Goal: Information Seeking & Learning: Learn about a topic

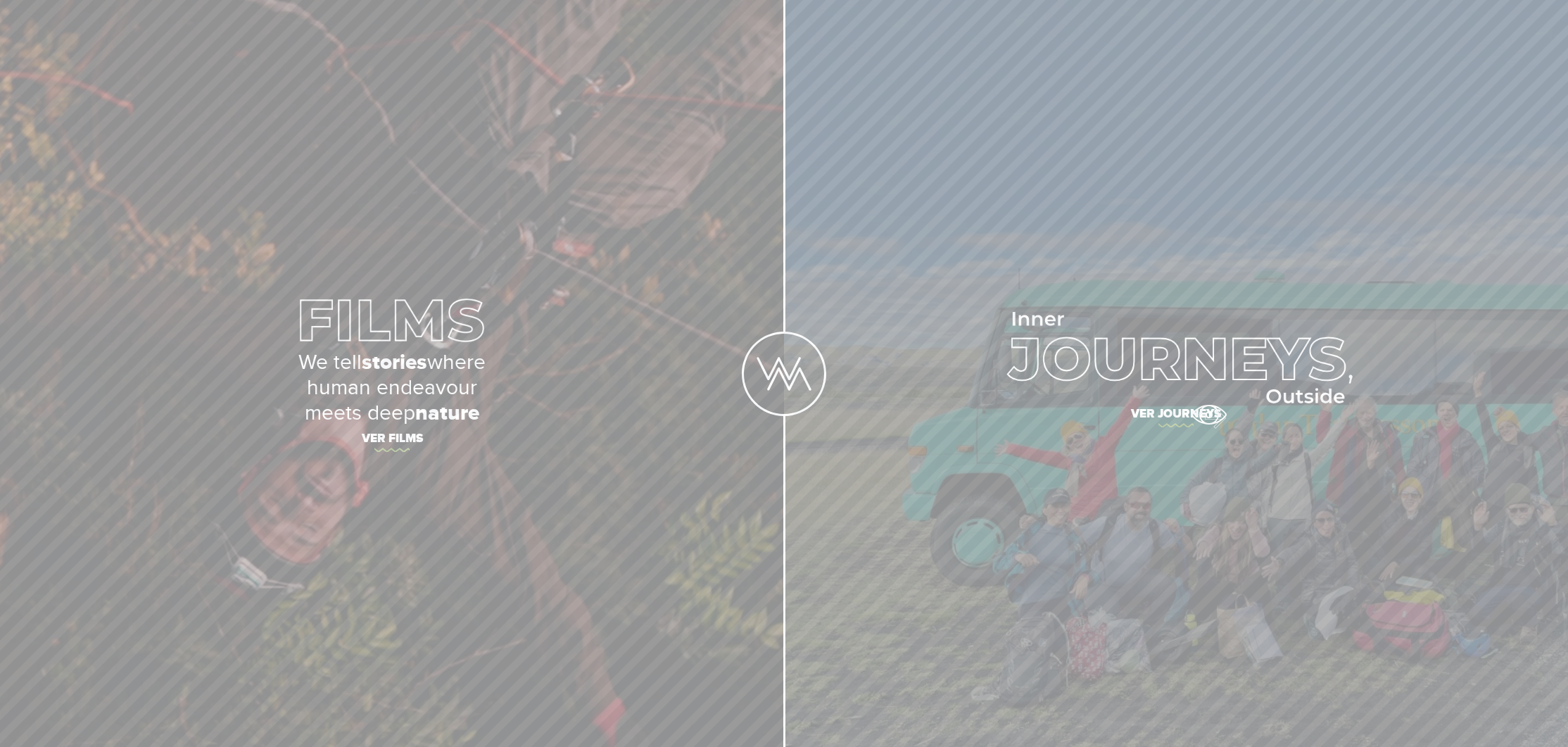
click at [1208, 414] on span "Ver journeys" at bounding box center [1176, 415] width 492 height 29
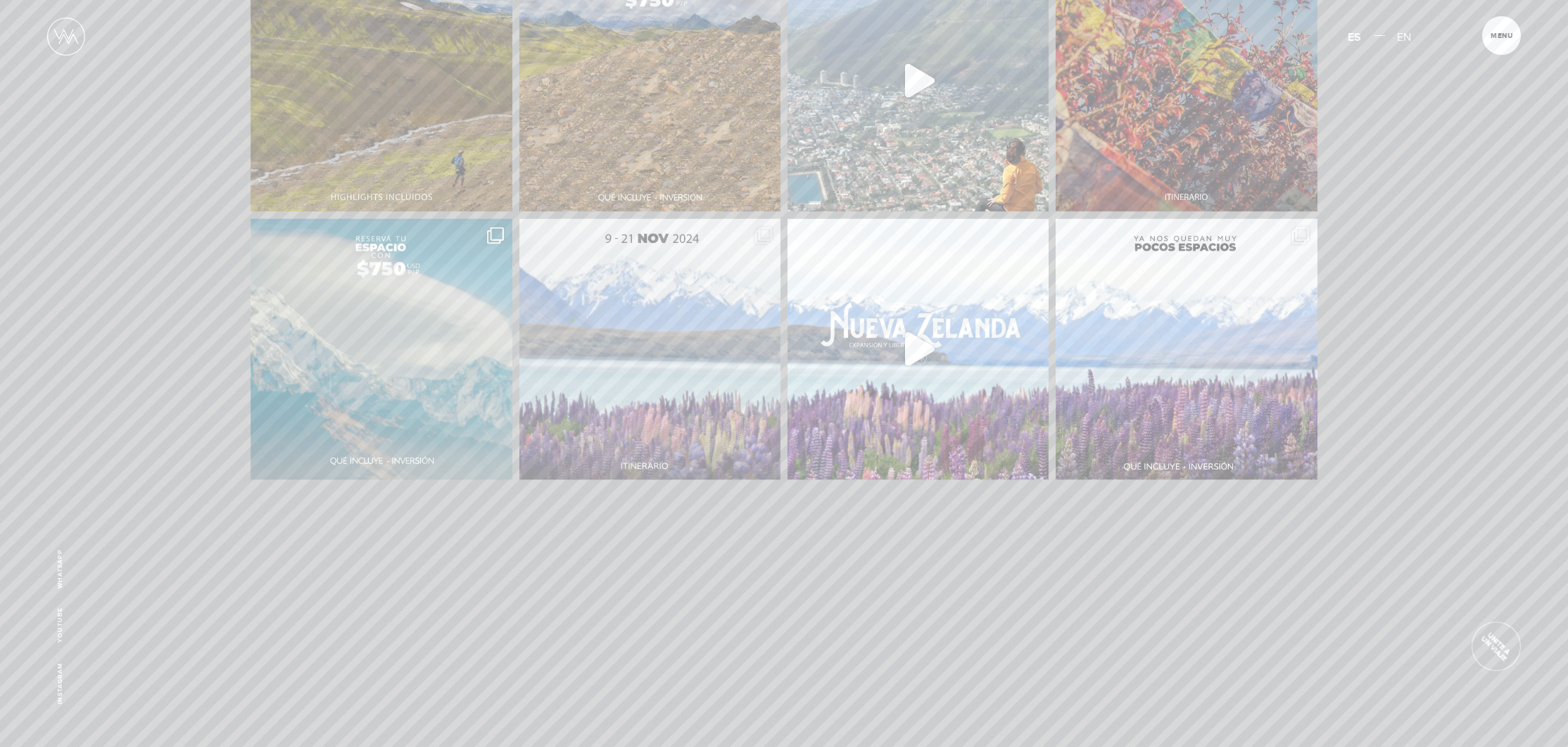
scroll to position [3341, 0]
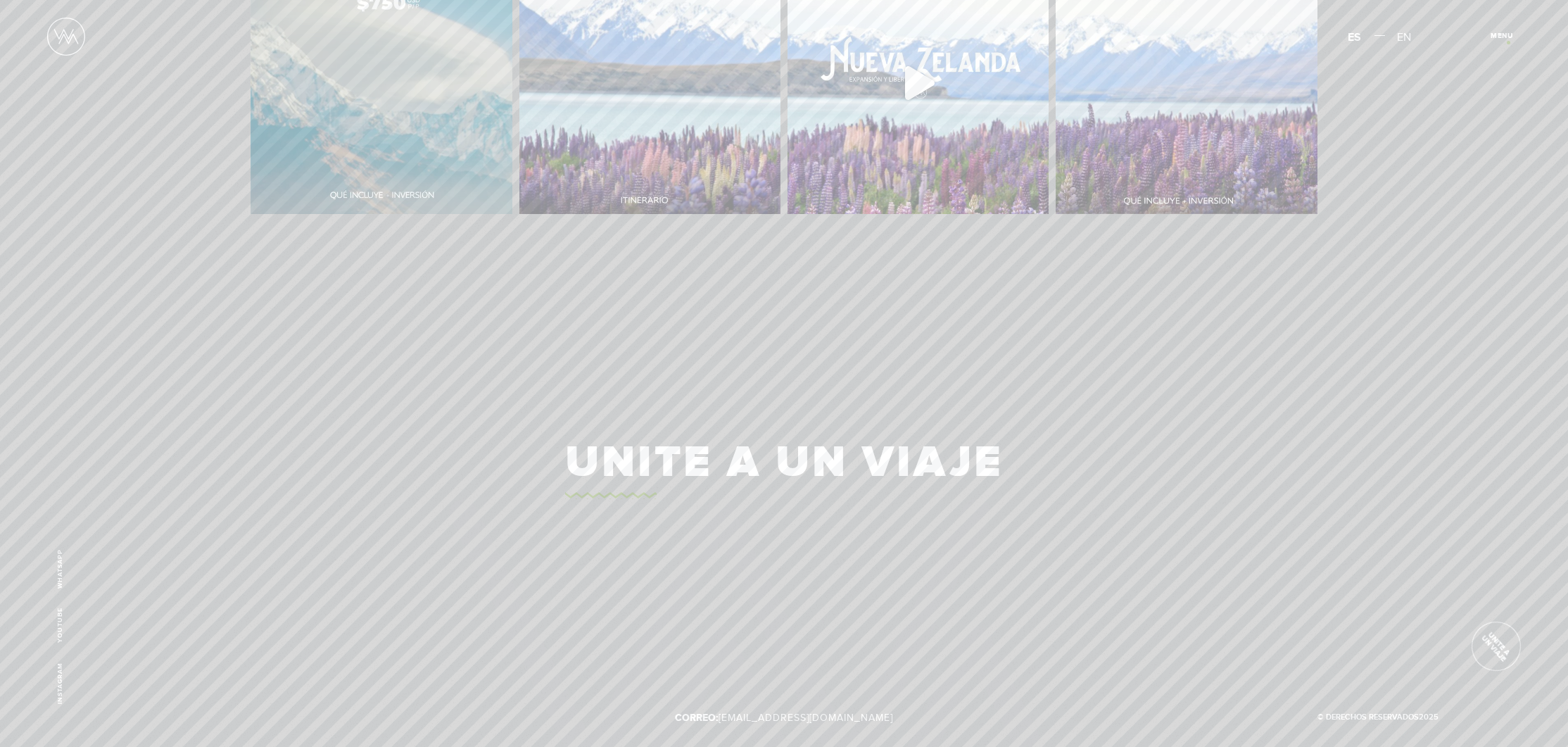
click at [1508, 43] on span "Cerrar" at bounding box center [1509, 40] width 47 height 15
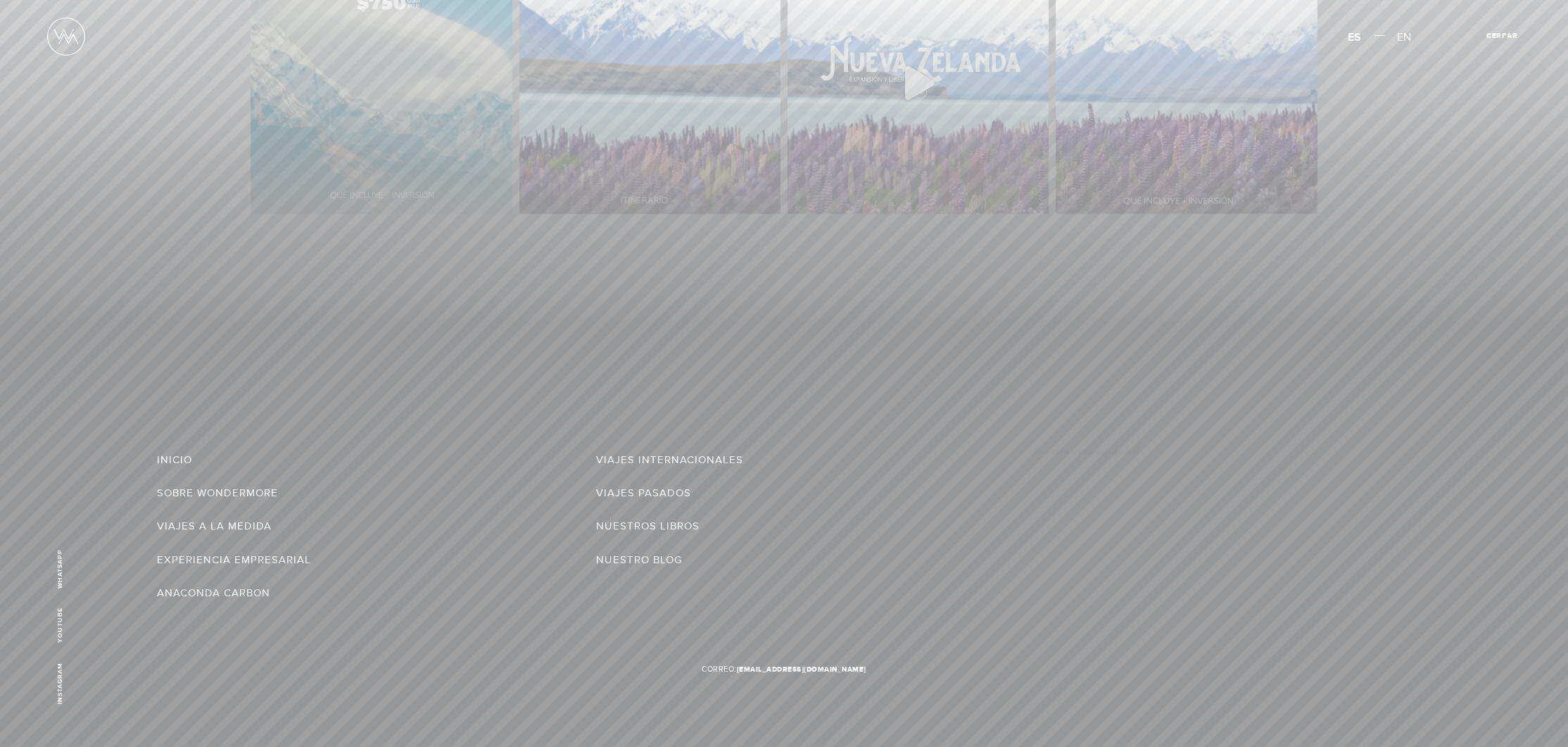
click at [1505, 37] on span "Cerrar" at bounding box center [1501, 36] width 31 height 7
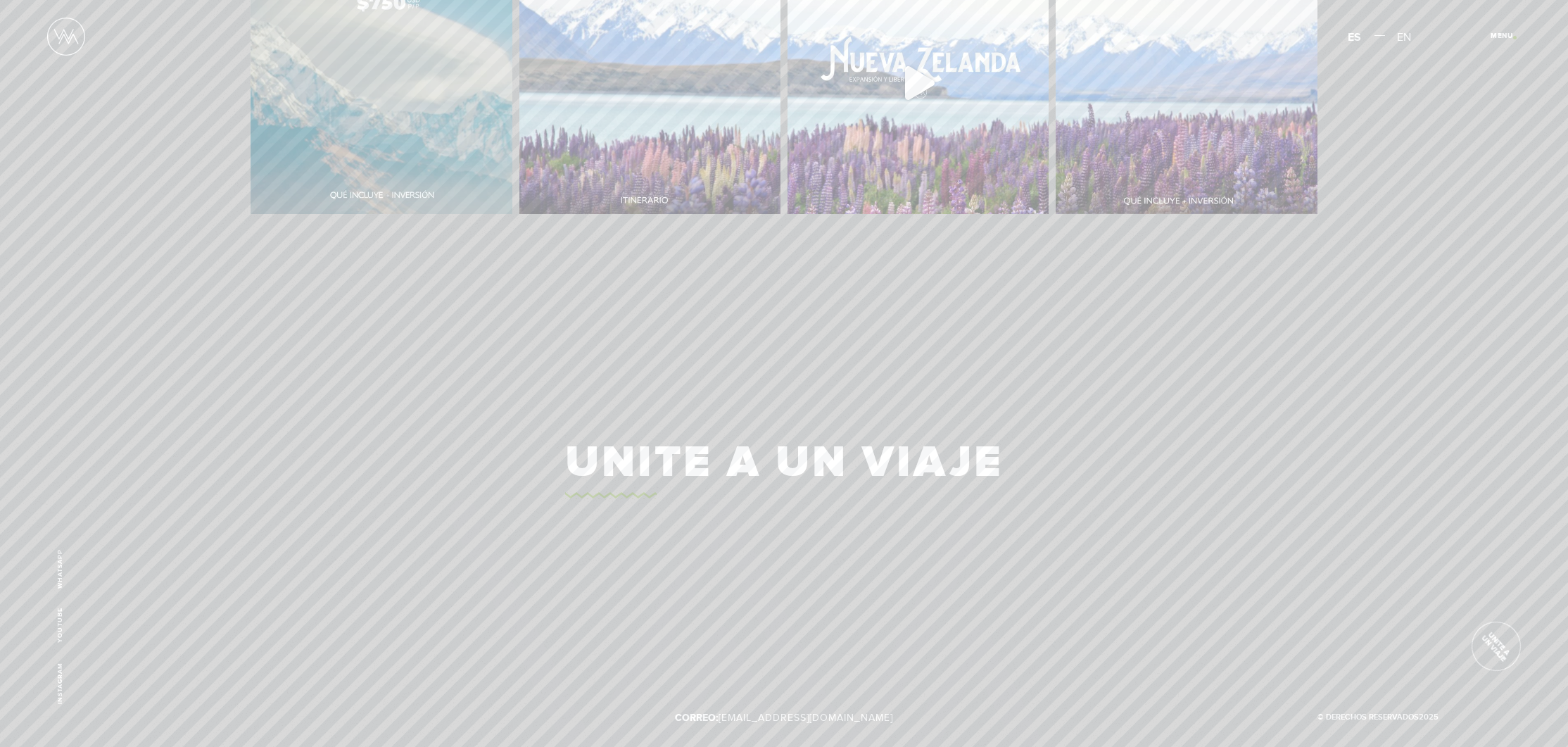
click at [1514, 38] on span "Cerrar" at bounding box center [1509, 40] width 47 height 15
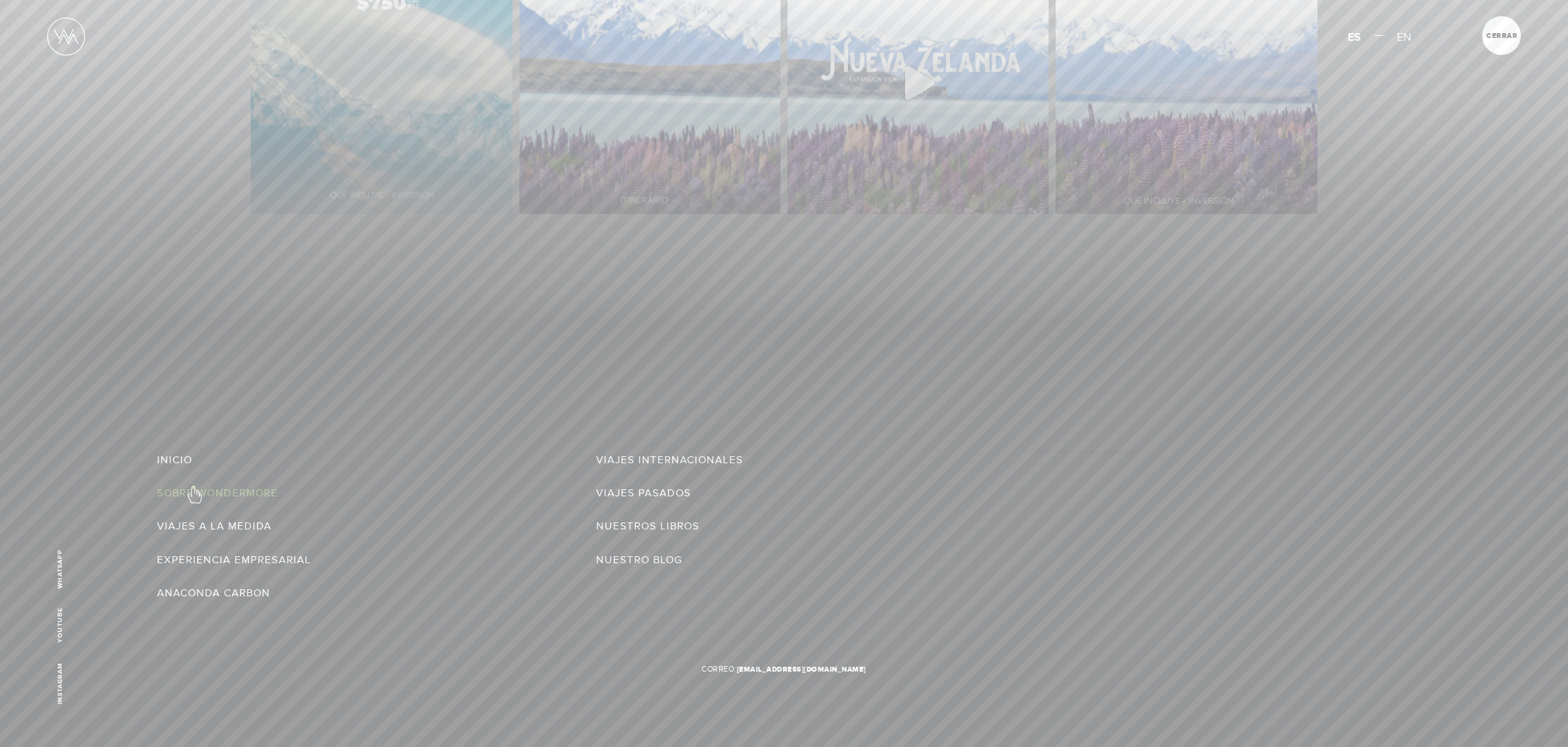
click at [193, 487] on link "Sobre Wondermore" at bounding box center [217, 493] width 121 height 23
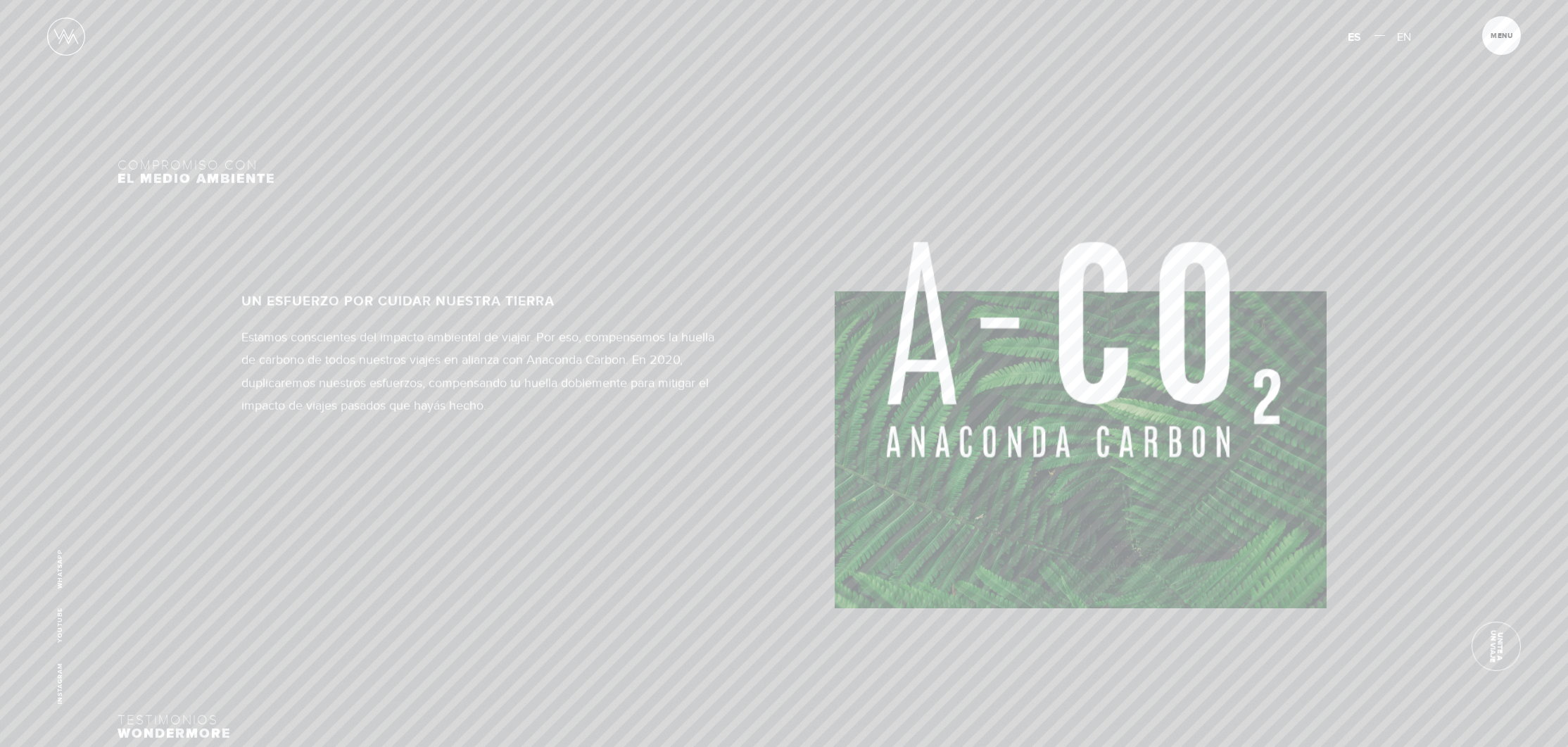
scroll to position [6491, 0]
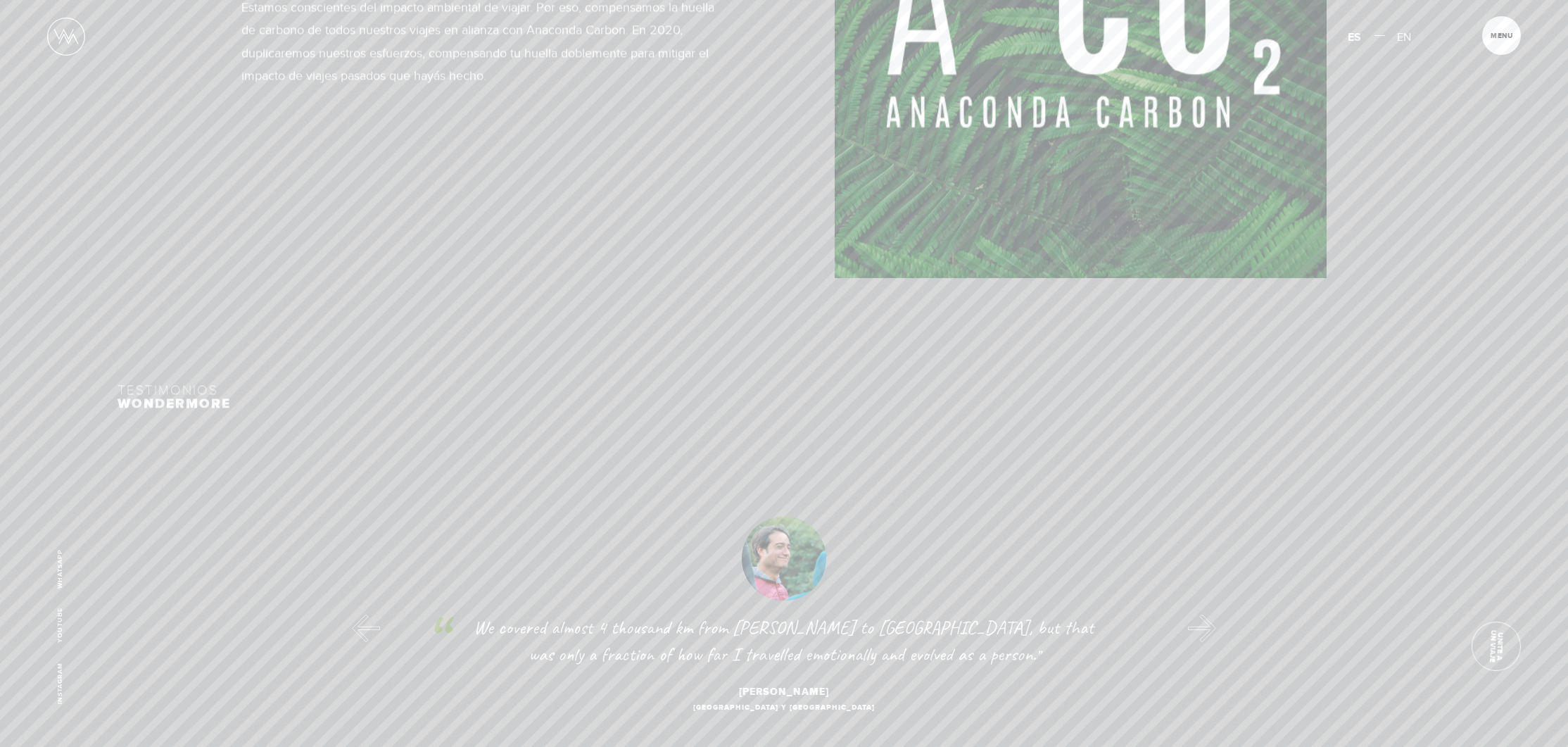
click at [1174, 85] on img at bounding box center [1081, 171] width 492 height 419
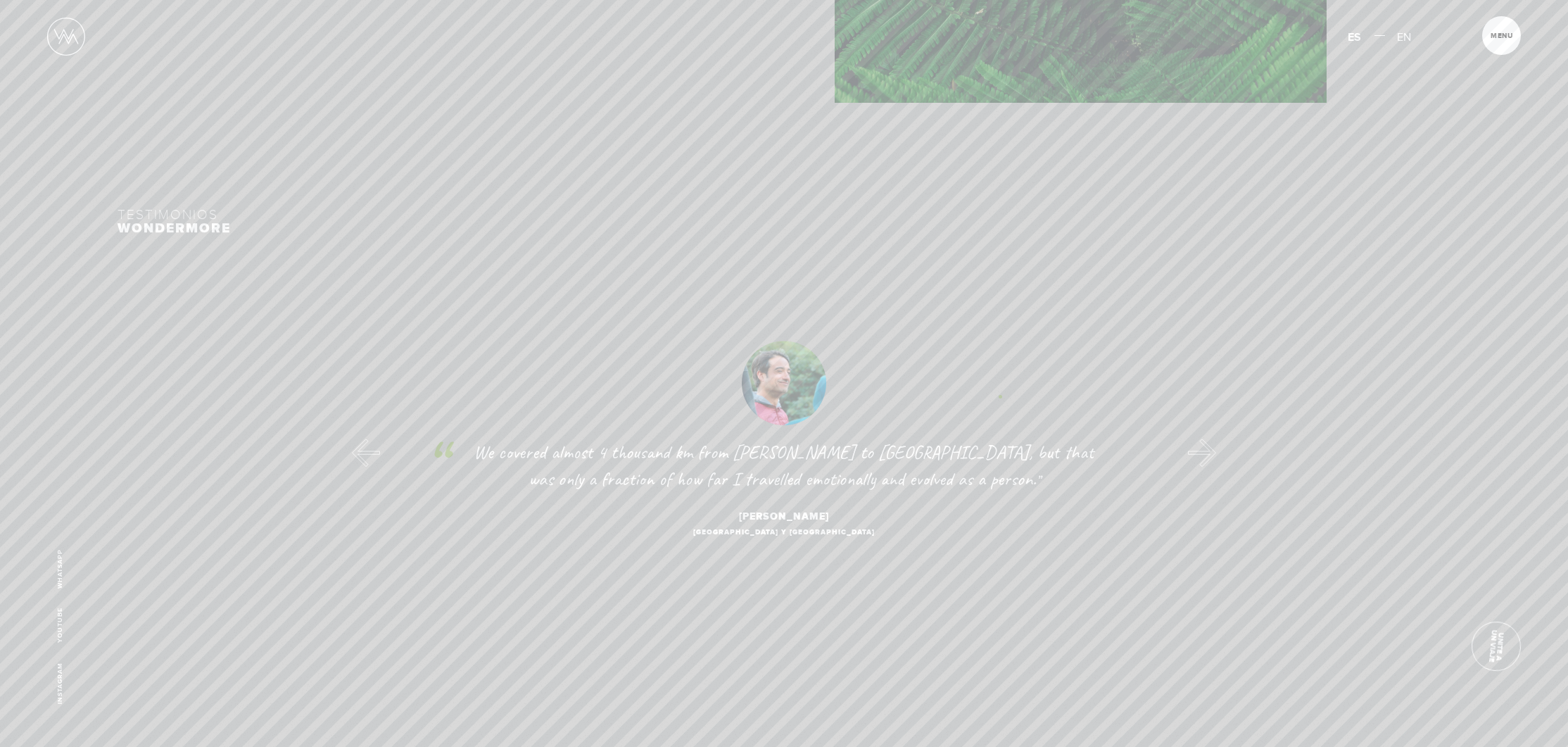
scroll to position [6704, 0]
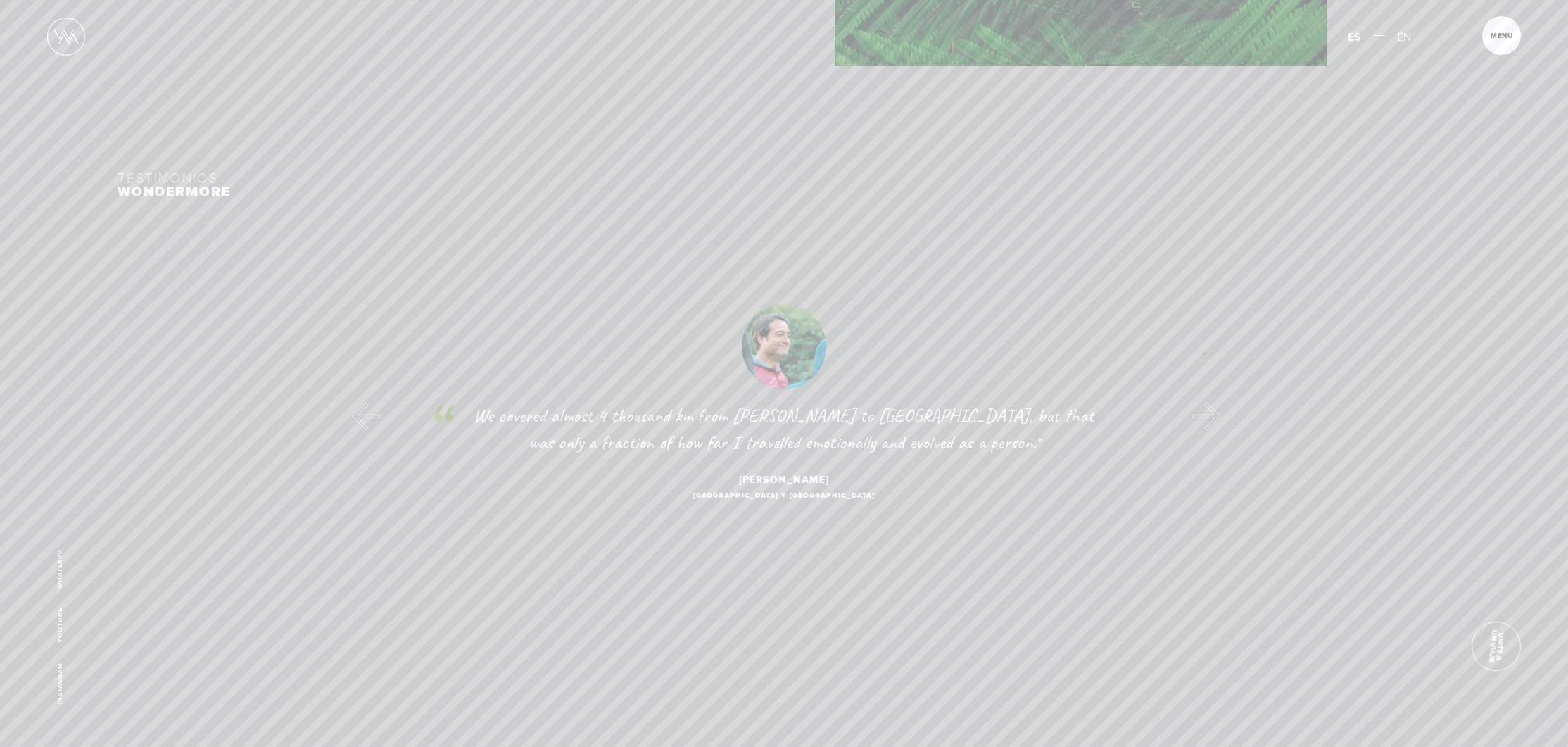
click at [1204, 402] on button "Next" at bounding box center [1206, 416] width 28 height 28
click at [1195, 402] on button "Next" at bounding box center [1206, 416] width 28 height 28
click at [1511, 29] on article "Menu Cerrar" at bounding box center [1501, 35] width 38 height 38
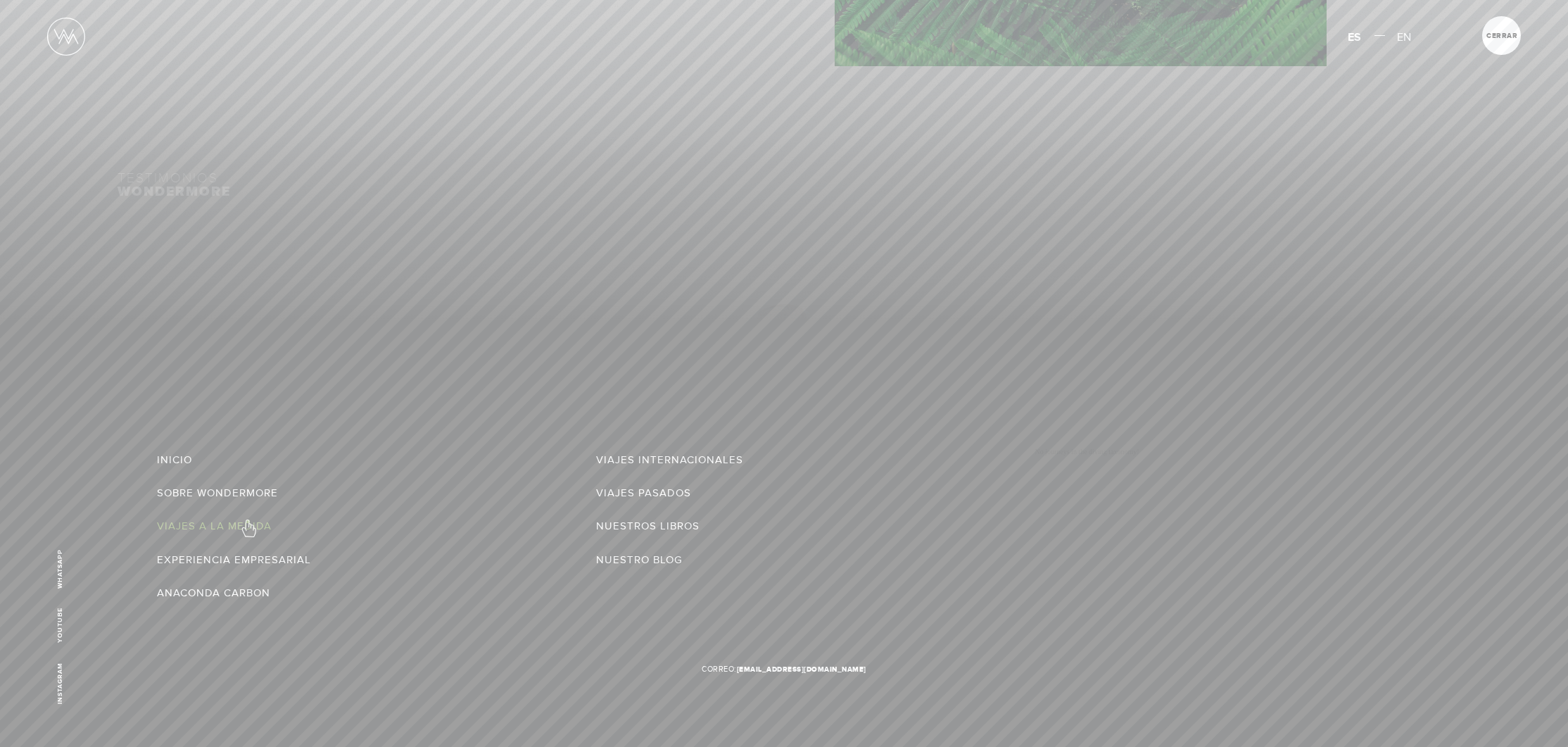
click at [247, 521] on link "Viajes a la Medida" at bounding box center [214, 525] width 115 height 23
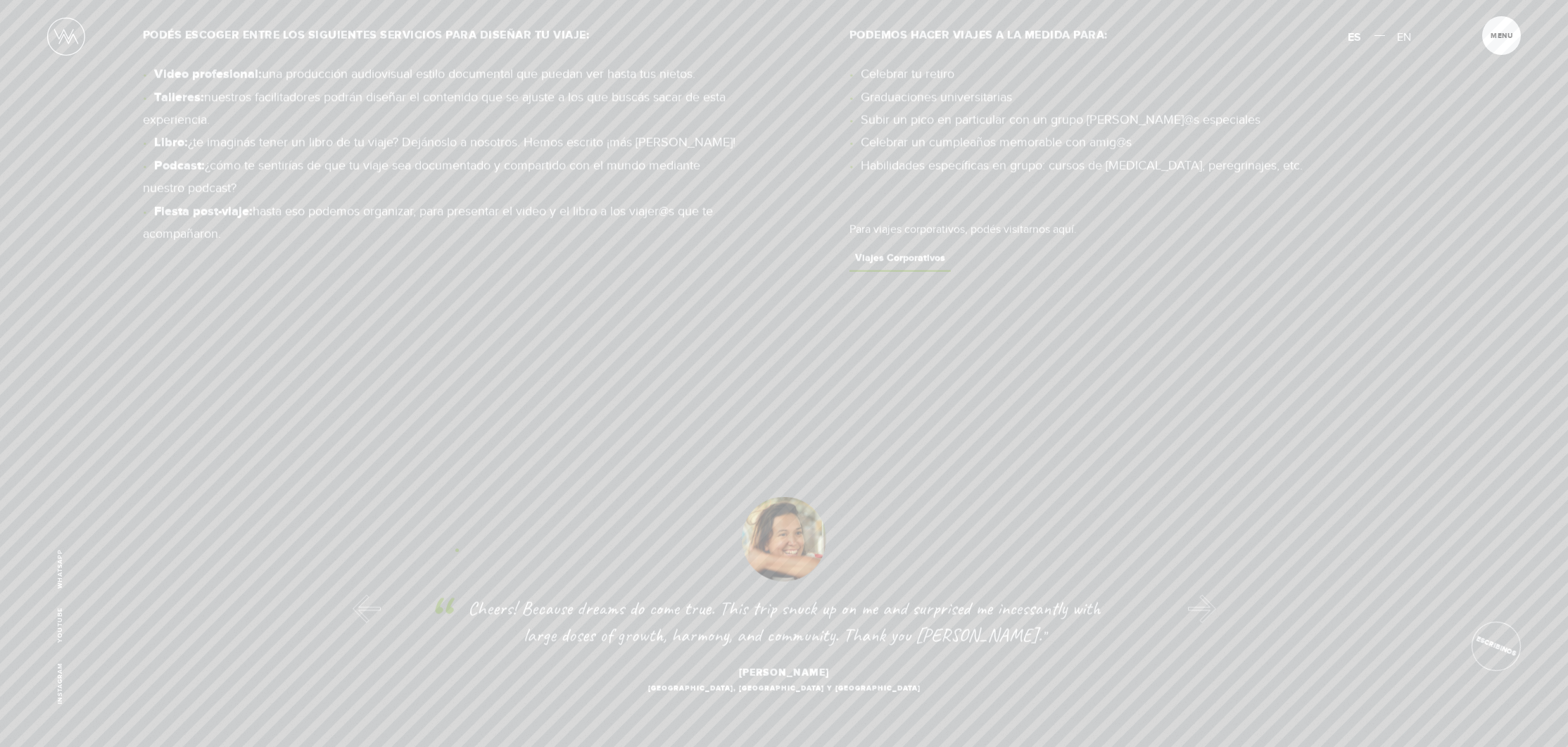
scroll to position [1686, 0]
